Goal: Task Accomplishment & Management: Use online tool/utility

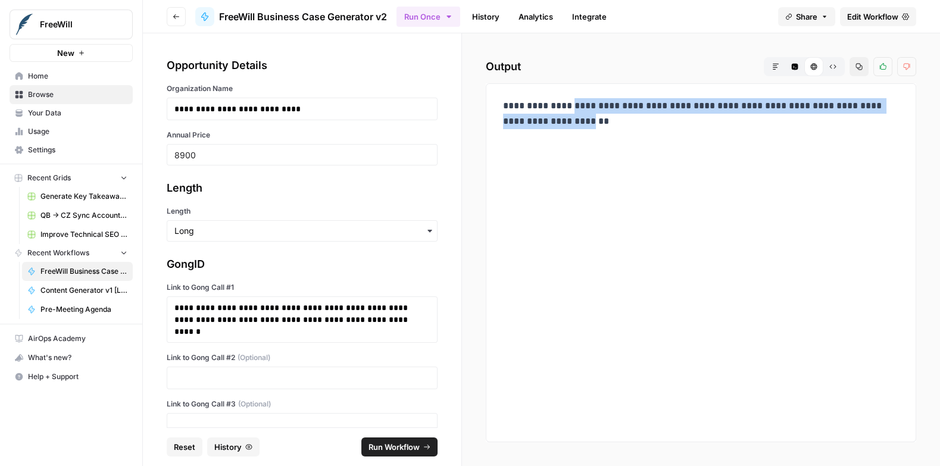
scroll to position [349, 0]
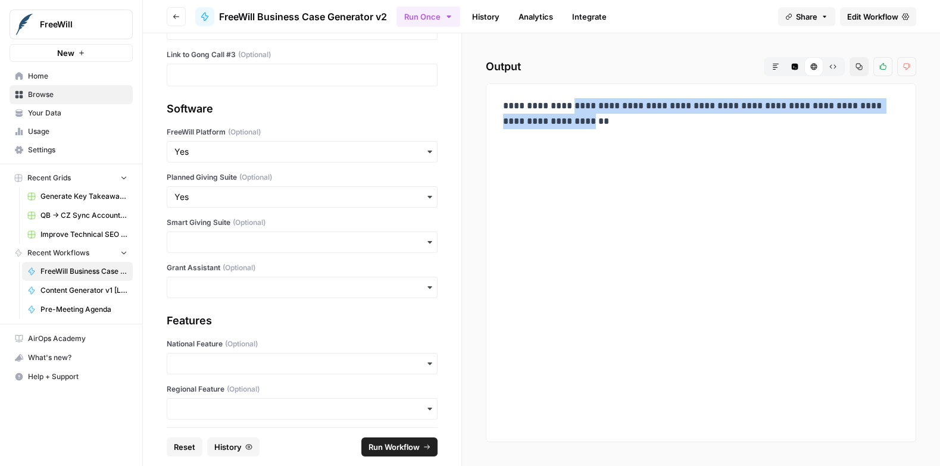
click at [180, 446] on span "Reset" at bounding box center [184, 447] width 21 height 12
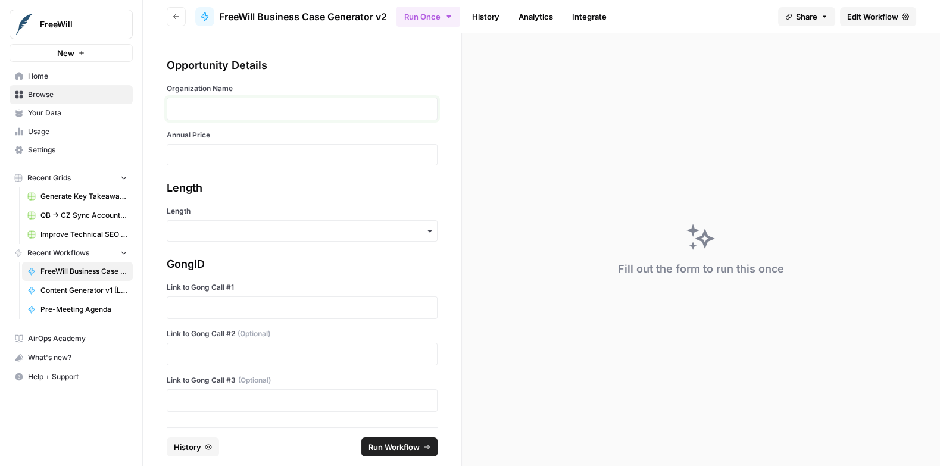
click at [247, 110] on p at bounding box center [301, 109] width 255 height 12
click at [209, 157] on input "Annual Price" at bounding box center [301, 154] width 255 height 11
type input "8400"
click at [205, 233] on input "Length" at bounding box center [301, 231] width 255 height 12
click at [186, 265] on div "Long" at bounding box center [302, 262] width 270 height 23
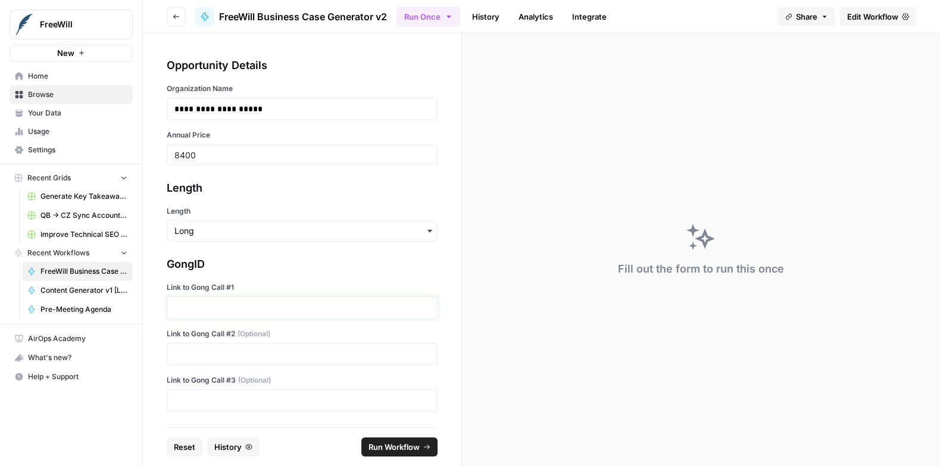
click at [229, 307] on p at bounding box center [301, 308] width 255 height 12
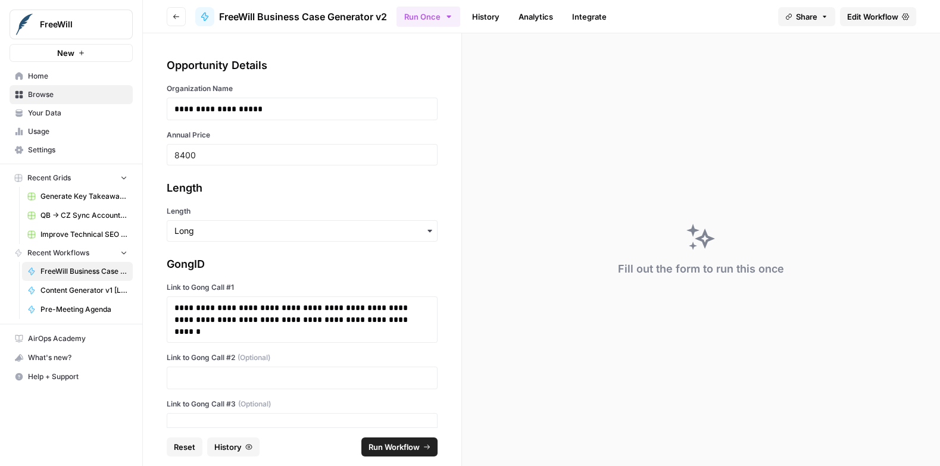
click at [333, 273] on div "**********" at bounding box center [302, 346] width 271 height 180
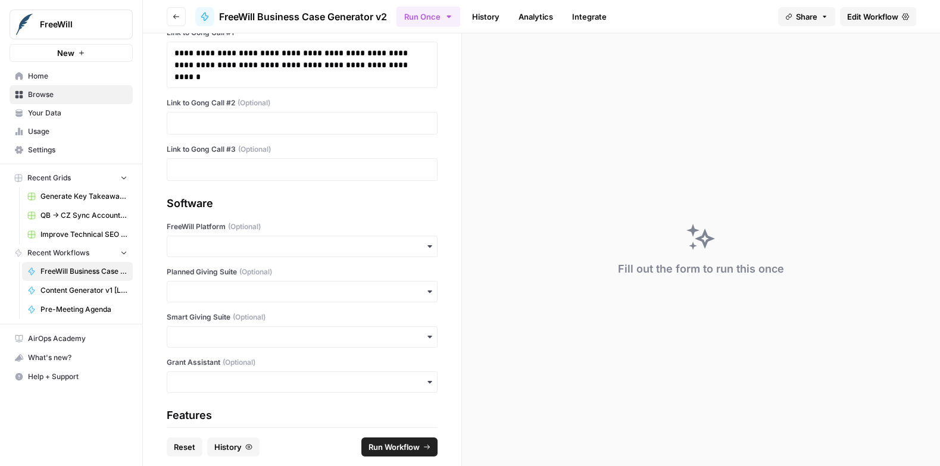
scroll to position [257, 0]
click at [248, 285] on input "Planned Giving Suite (Optional)" at bounding box center [301, 290] width 255 height 12
click at [396, 292] on input "Planned Giving Suite (Optional)" at bounding box center [301, 290] width 255 height 12
click at [399, 180] on div "**********" at bounding box center [302, 230] width 318 height 394
click at [432, 289] on icon "button" at bounding box center [430, 290] width 10 height 10
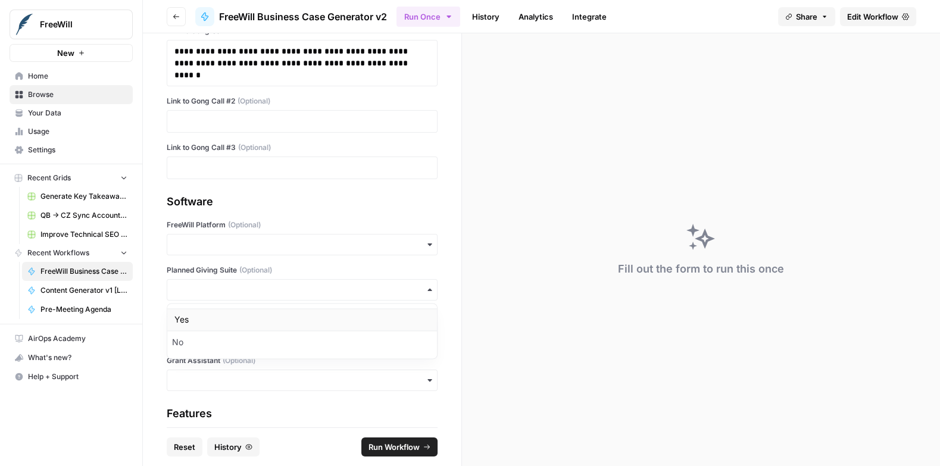
click at [314, 321] on div "Yes" at bounding box center [302, 319] width 270 height 23
click at [400, 444] on span "Run Workflow" at bounding box center [393, 447] width 51 height 12
